Goal: Task Accomplishment & Management: Manage account settings

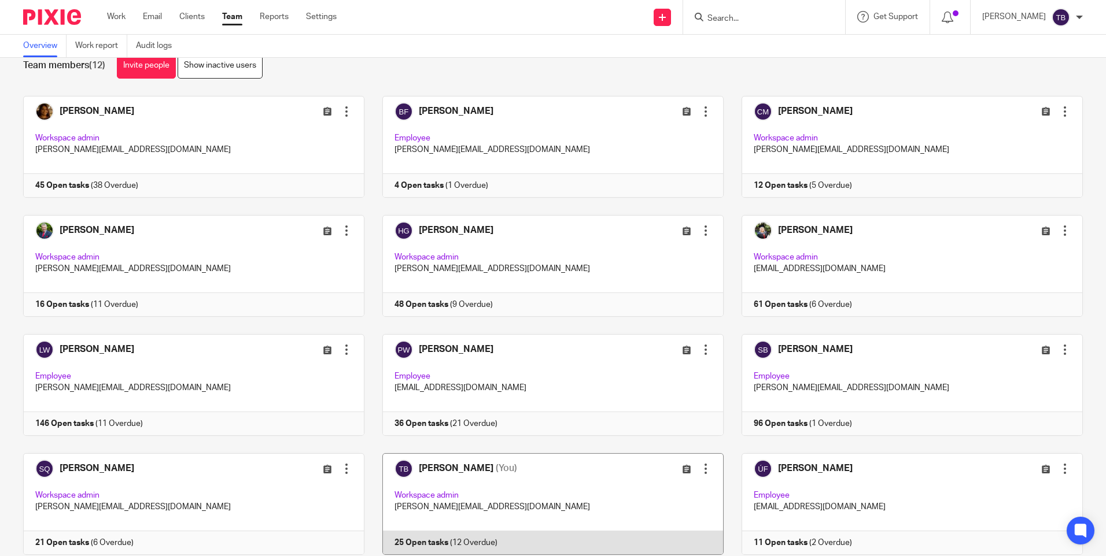
scroll to position [68, 0]
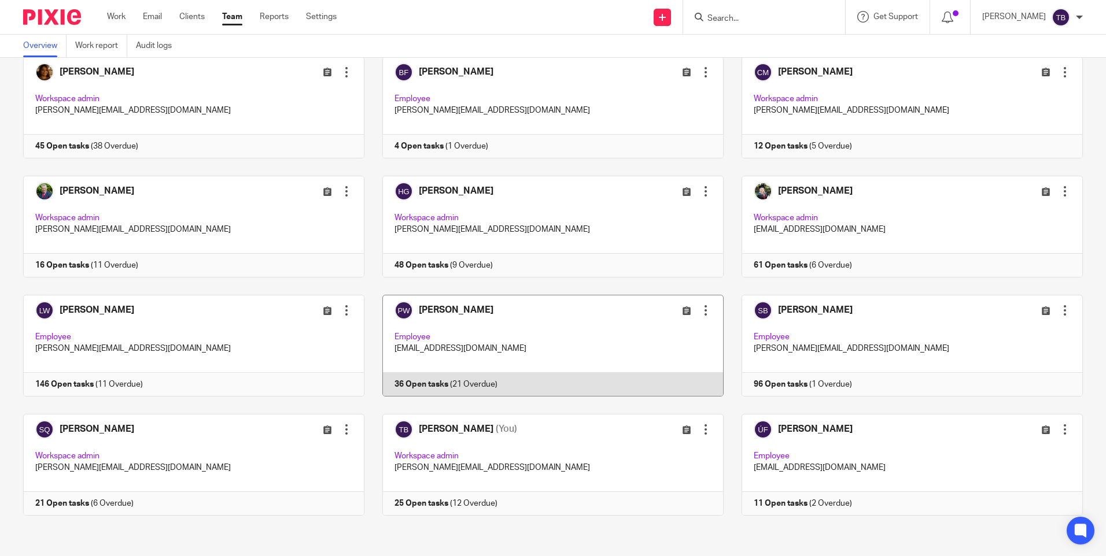
click at [481, 358] on link at bounding box center [543, 346] width 359 height 102
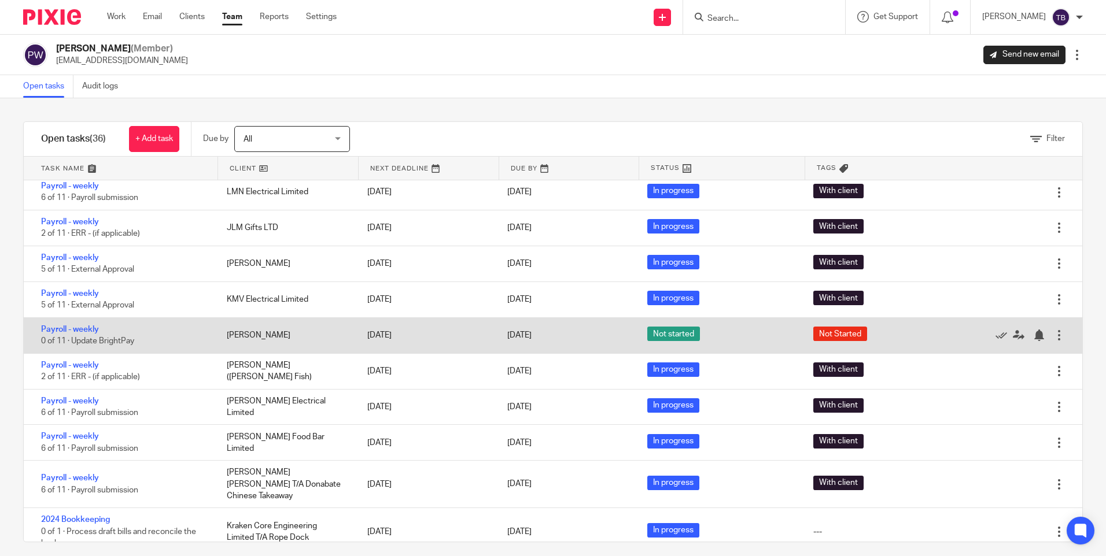
scroll to position [939, 0]
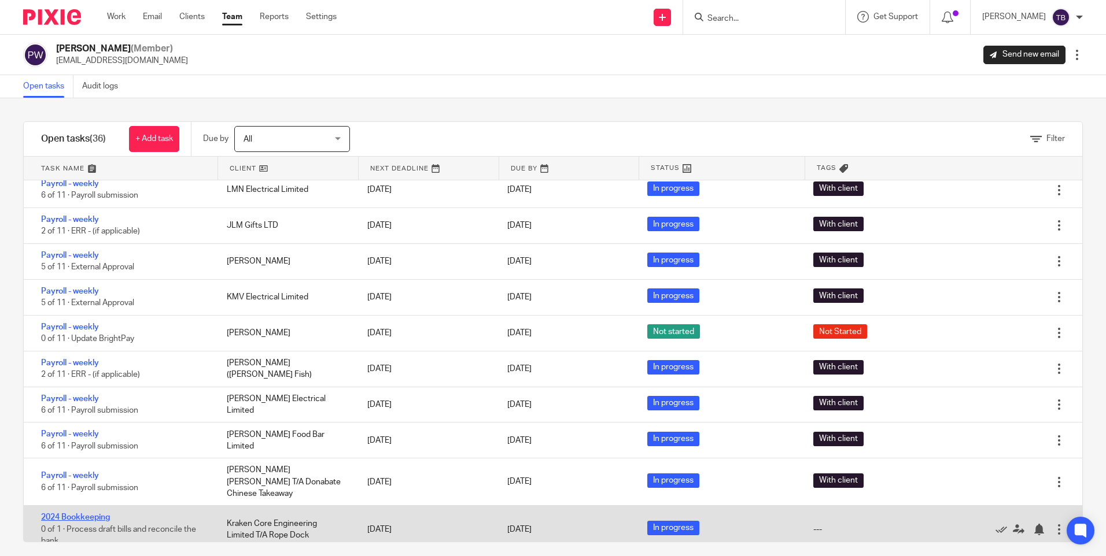
click at [77, 514] on link "2024 Bookkeeping" at bounding box center [75, 518] width 69 height 8
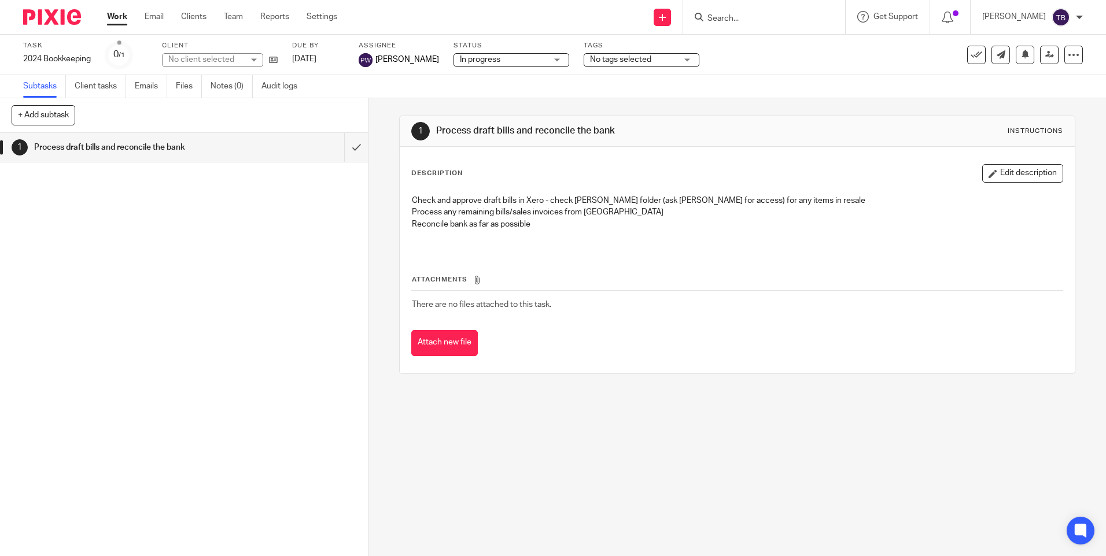
drag, startPoint x: 0, startPoint y: 0, endPoint x: 529, endPoint y: 65, distance: 533.2
click at [537, 55] on div "In progress In progress" at bounding box center [512, 60] width 116 height 14
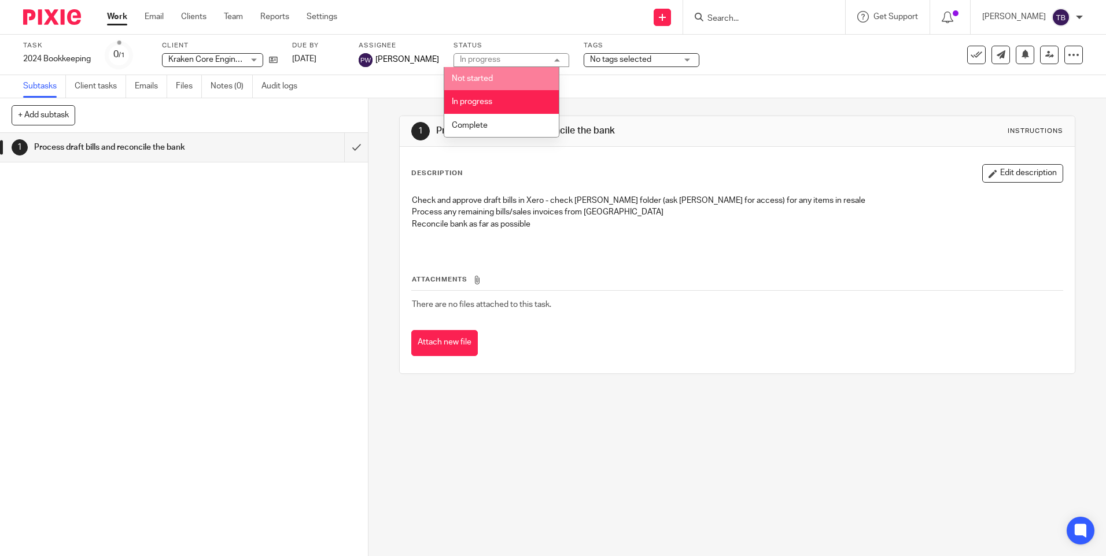
click at [496, 71] on li "Not started" at bounding box center [501, 79] width 115 height 24
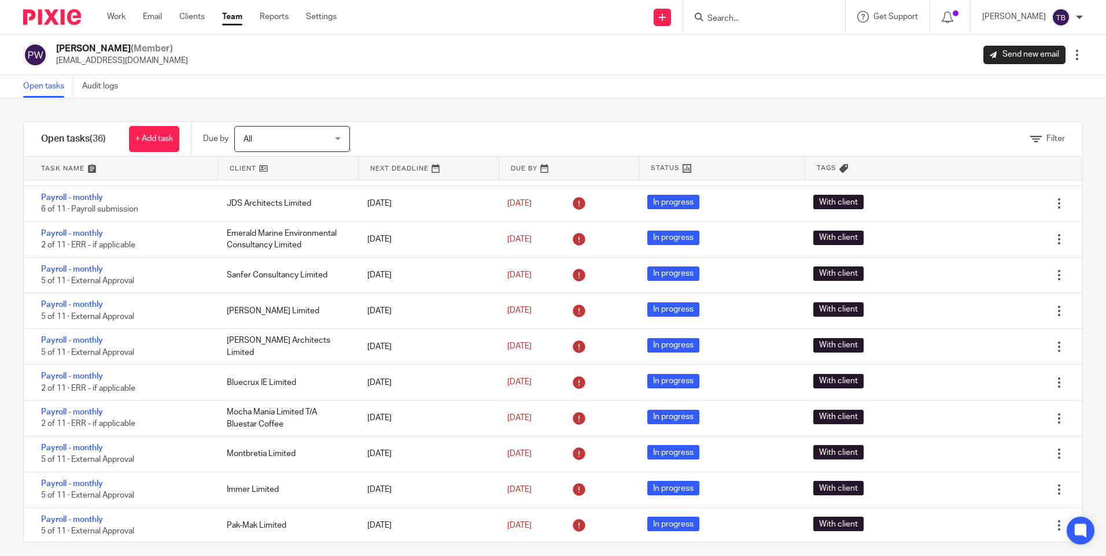
scroll to position [303, 0]
